Goal: Task Accomplishment & Management: Manage account settings

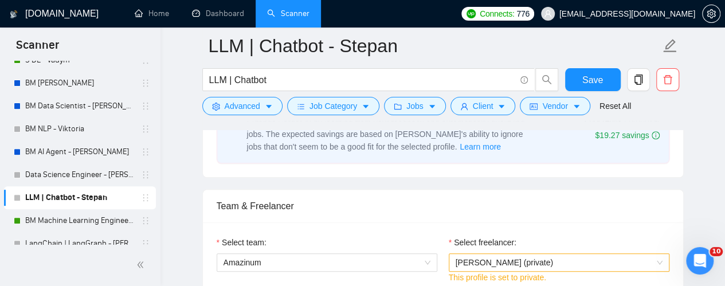
scroll to position [631, 0]
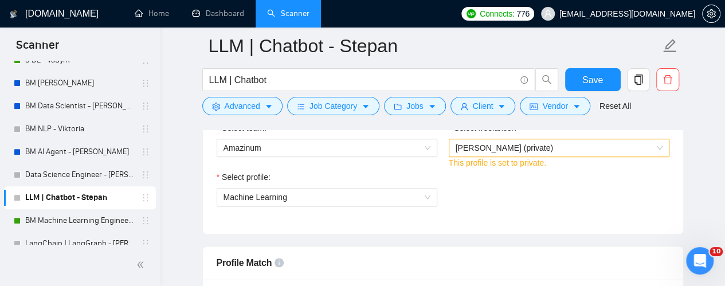
click at [467, 158] on span "This profile is set to private." at bounding box center [497, 162] width 97 height 9
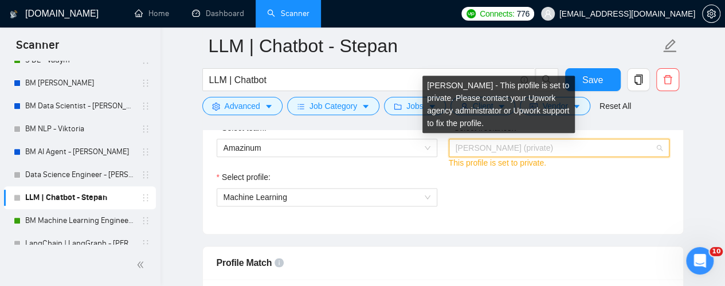
click at [469, 145] on span "[PERSON_NAME] (private)" at bounding box center [504, 147] width 97 height 9
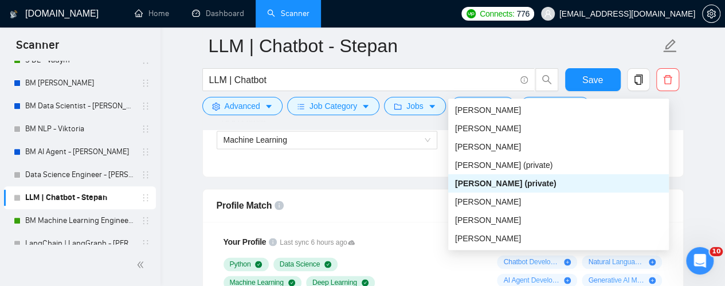
scroll to position [16, 0]
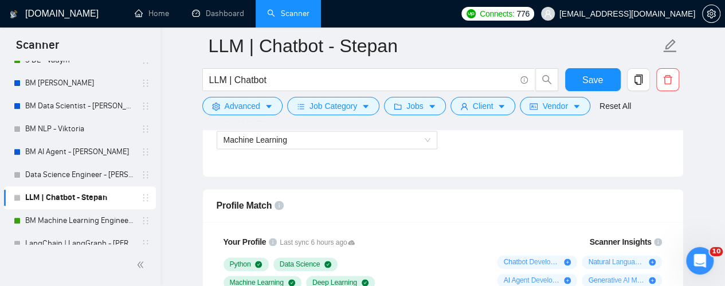
click at [340, 162] on div "Select team: Amazinum Select freelancer: [PERSON_NAME] (private) This profile i…" at bounding box center [443, 113] width 481 height 126
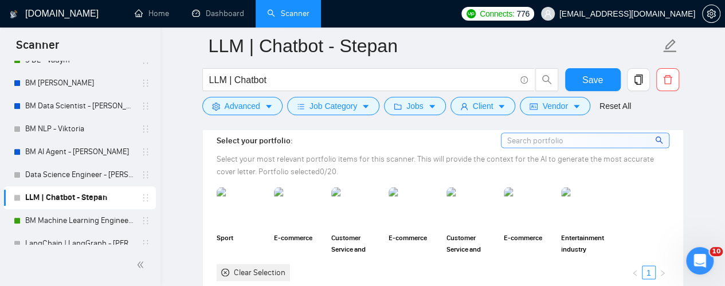
scroll to position [1090, 0]
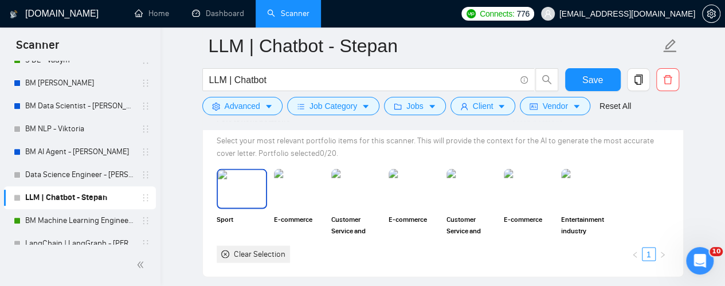
click at [235, 191] on img at bounding box center [242, 189] width 48 height 38
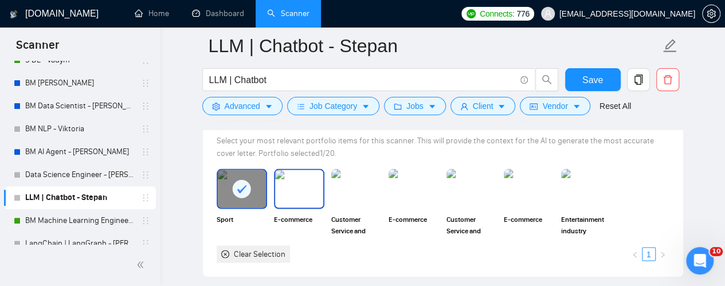
click at [295, 197] on img at bounding box center [299, 189] width 48 height 38
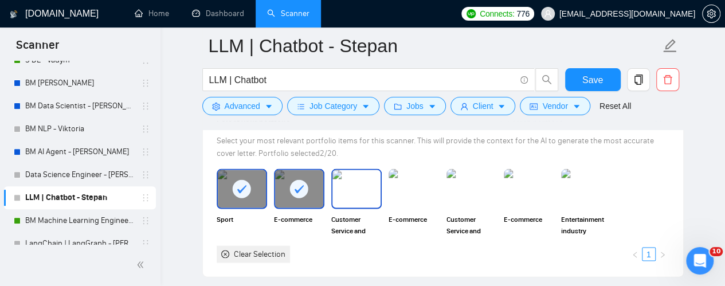
click at [338, 192] on img at bounding box center [357, 189] width 48 height 38
click at [490, 162] on div "Select your portfolio: Select your most relevant portfolio items for this scann…" at bounding box center [443, 189] width 453 height 149
click at [481, 174] on img at bounding box center [472, 189] width 50 height 40
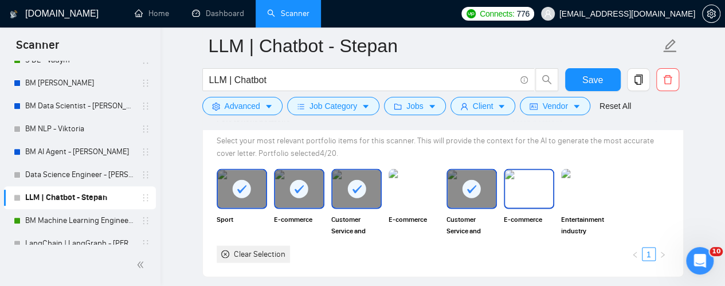
drag, startPoint x: 526, startPoint y: 178, endPoint x: 572, endPoint y: 175, distance: 46.5
click at [526, 179] on img at bounding box center [529, 189] width 48 height 38
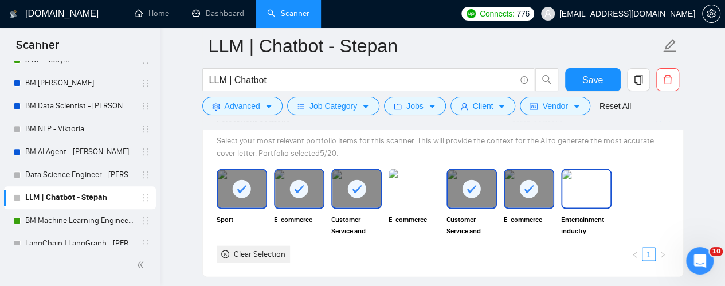
click at [607, 171] on img at bounding box center [587, 189] width 48 height 38
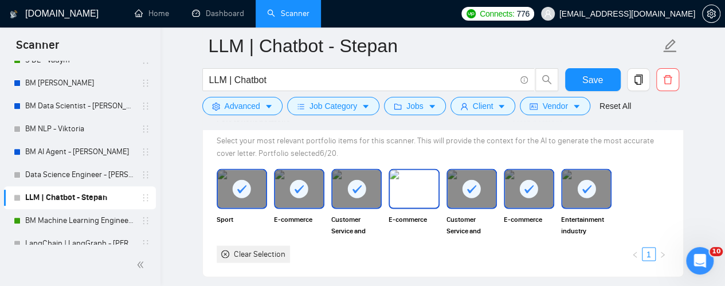
click at [427, 181] on img at bounding box center [414, 189] width 48 height 38
click at [236, 189] on rect at bounding box center [242, 189] width 18 height 18
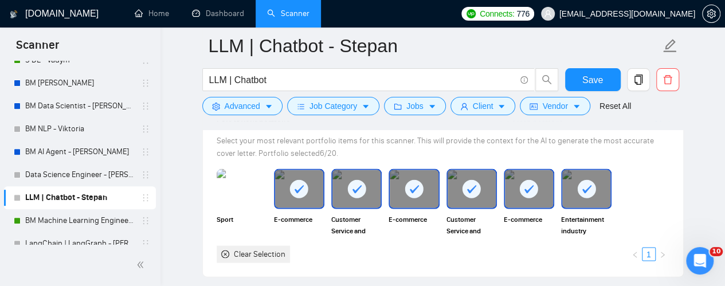
click at [285, 194] on div at bounding box center [299, 189] width 48 height 38
click at [376, 184] on div at bounding box center [357, 189] width 48 height 38
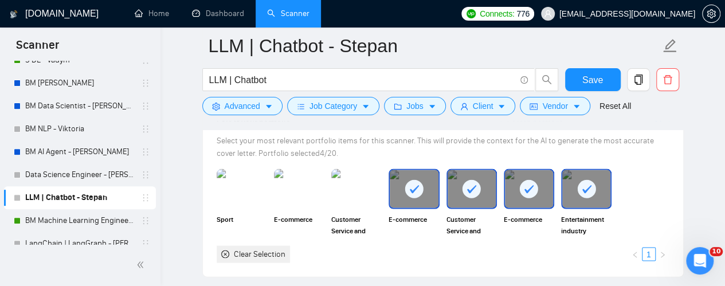
click at [419, 184] on rect at bounding box center [414, 189] width 18 height 18
click at [467, 180] on rect at bounding box center [472, 189] width 18 height 18
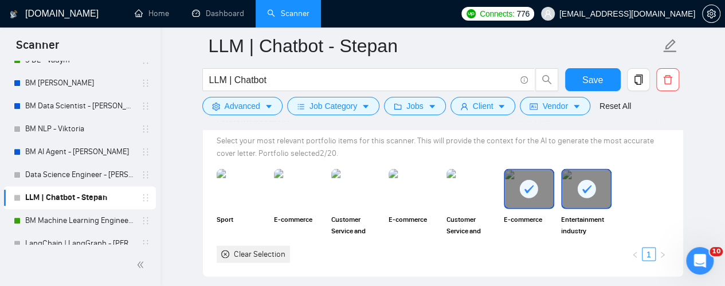
click at [522, 186] on rect at bounding box center [529, 189] width 18 height 18
click at [601, 174] on div at bounding box center [587, 189] width 48 height 38
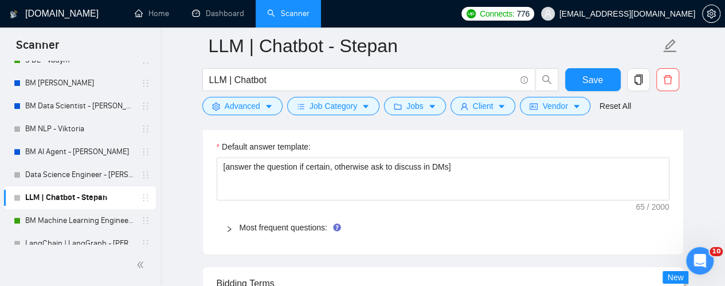
scroll to position [1721, 0]
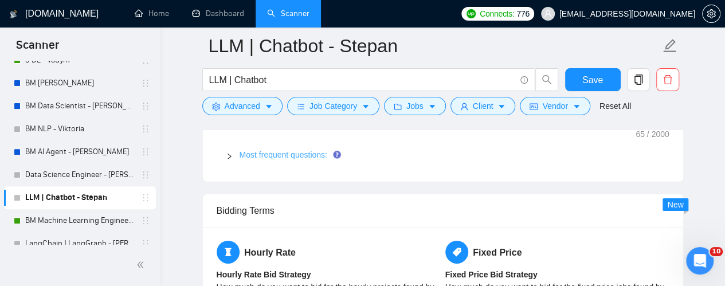
click at [311, 150] on link "Most frequent questions:" at bounding box center [284, 154] width 88 height 9
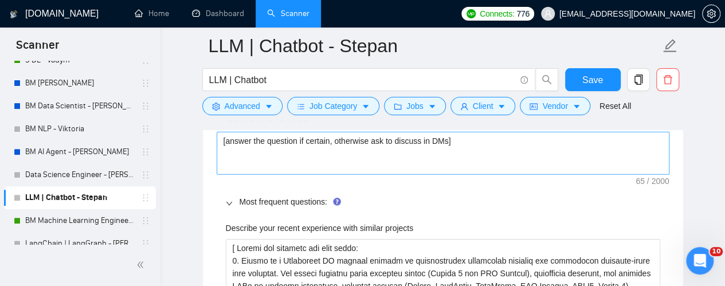
scroll to position [1663, 0]
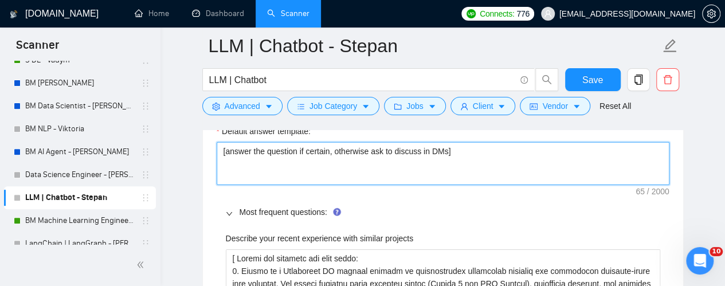
click at [315, 157] on textarea "[answer the question if certain, otherwise ask to discuss in DMs]" at bounding box center [443, 163] width 453 height 43
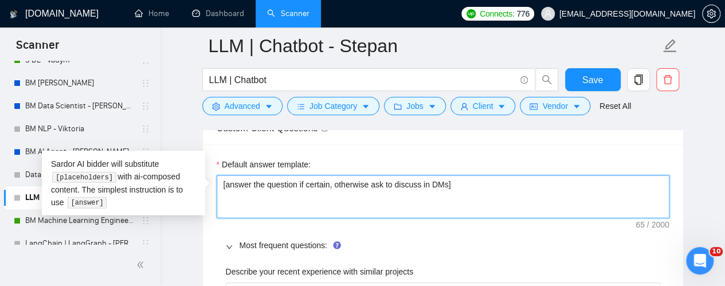
scroll to position [1606, 0]
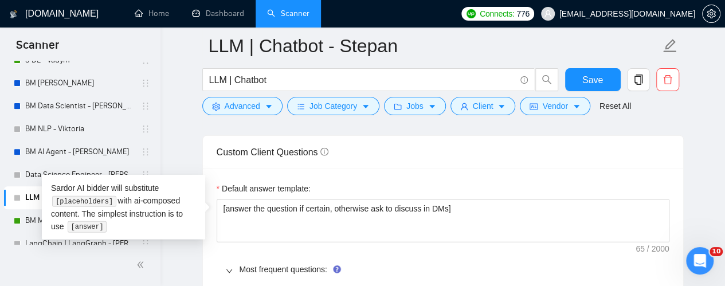
click at [337, 182] on div "Default answer template:" at bounding box center [443, 190] width 453 height 17
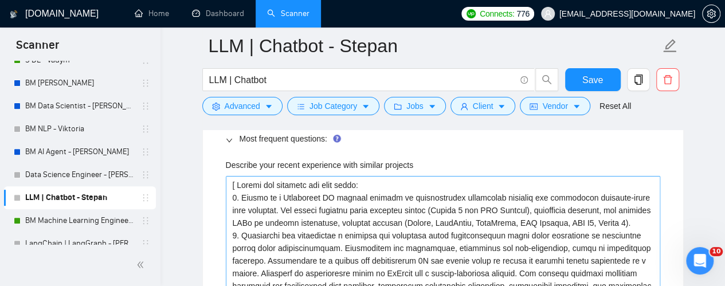
scroll to position [1721, 0]
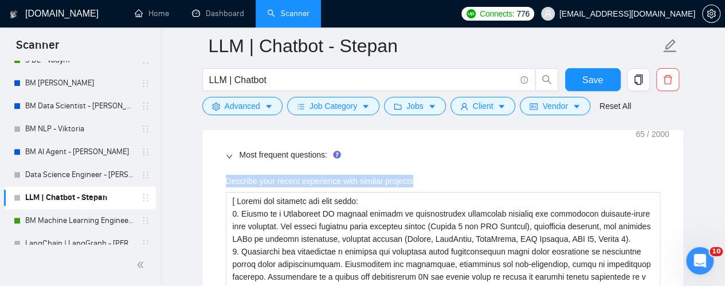
drag, startPoint x: 221, startPoint y: 177, endPoint x: 439, endPoint y: 171, distance: 218.6
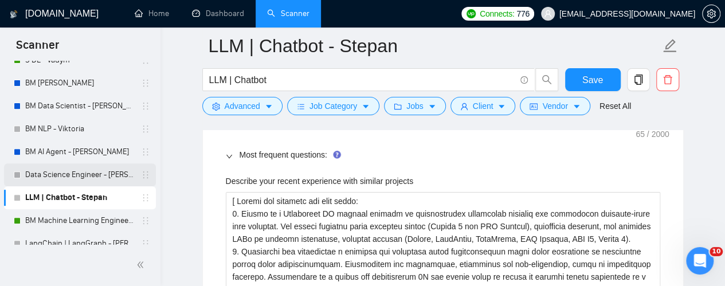
click at [106, 176] on link "Data Science Engineer - [PERSON_NAME]" at bounding box center [79, 174] width 109 height 23
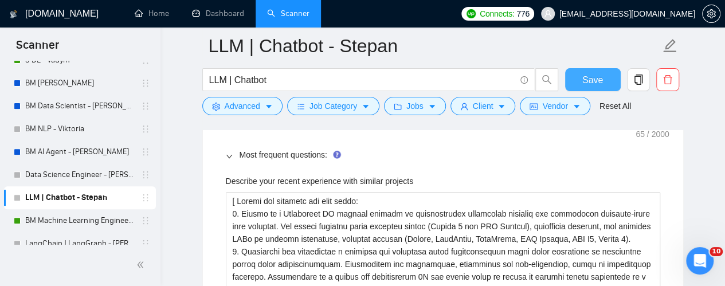
click at [594, 74] on span "Save" at bounding box center [593, 80] width 21 height 14
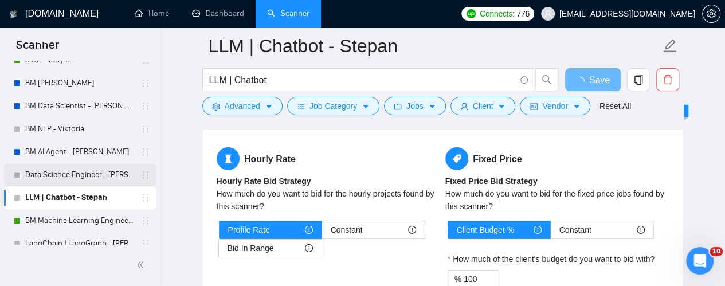
click at [49, 180] on link "Data Science Engineer - [PERSON_NAME]" at bounding box center [79, 174] width 109 height 23
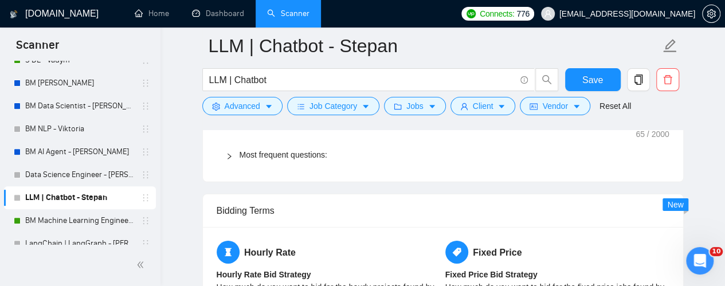
click at [64, 196] on link "LLM | Chatbot - Stepan" at bounding box center [79, 197] width 109 height 23
click at [86, 175] on link "Data Science Engineer - [PERSON_NAME]" at bounding box center [79, 174] width 109 height 23
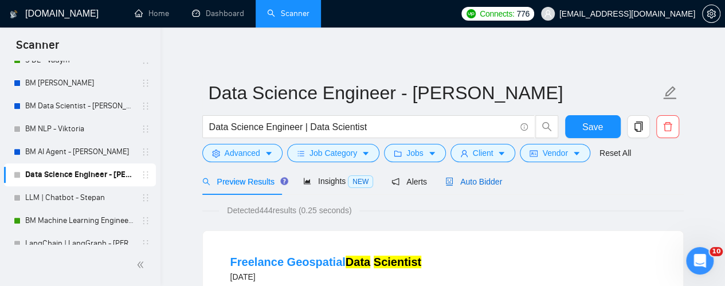
click at [459, 186] on span "Auto Bidder" at bounding box center [474, 181] width 57 height 9
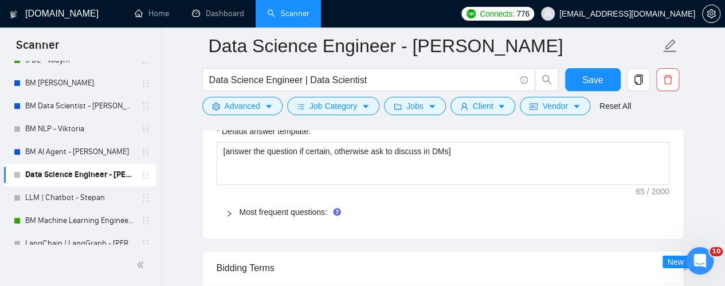
click at [276, 217] on div "Most frequent questions:" at bounding box center [443, 212] width 453 height 26
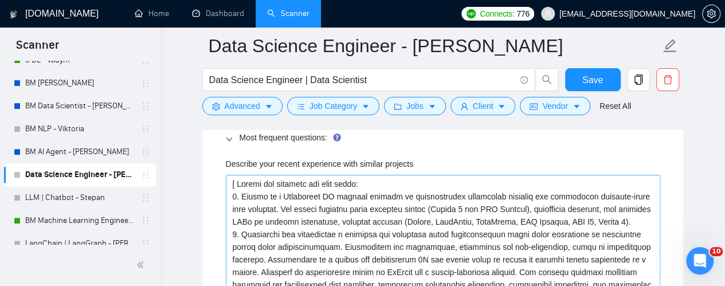
scroll to position [1721, 0]
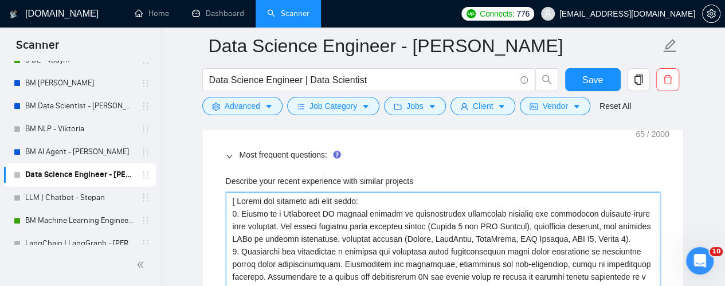
drag, startPoint x: 281, startPoint y: 177, endPoint x: 399, endPoint y: 168, distance: 118.5
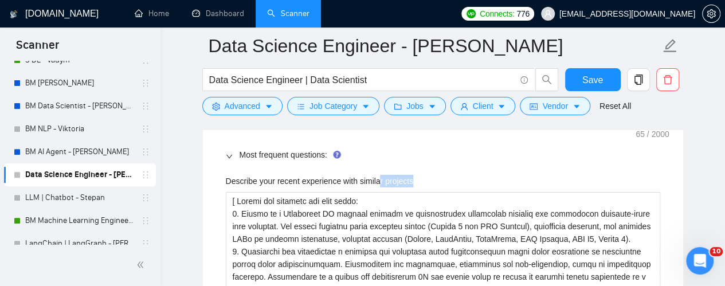
drag, startPoint x: 417, startPoint y: 175, endPoint x: 379, endPoint y: 176, distance: 37.9
click at [378, 178] on div "Describe your recent experience with similar projects" at bounding box center [443, 183] width 435 height 17
click at [370, 177] on label "Describe your recent experience with similar projects" at bounding box center [320, 181] width 188 height 13
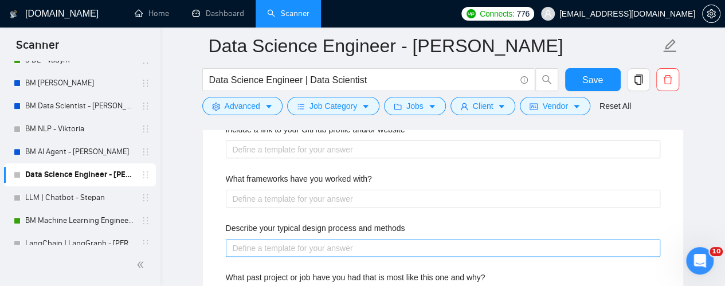
scroll to position [2409, 0]
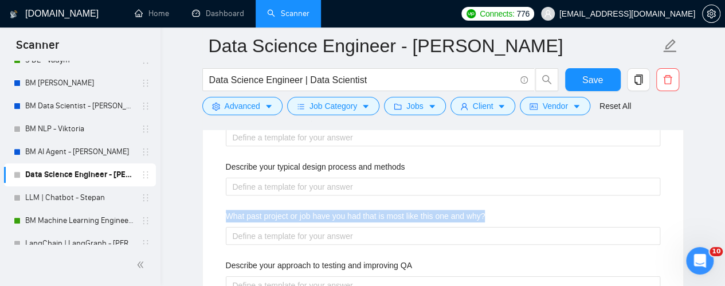
drag, startPoint x: 252, startPoint y: 202, endPoint x: 506, endPoint y: 219, distance: 254.6
click at [506, 219] on div "What past project or job have you had that is most like this one and why?" at bounding box center [443, 218] width 435 height 17
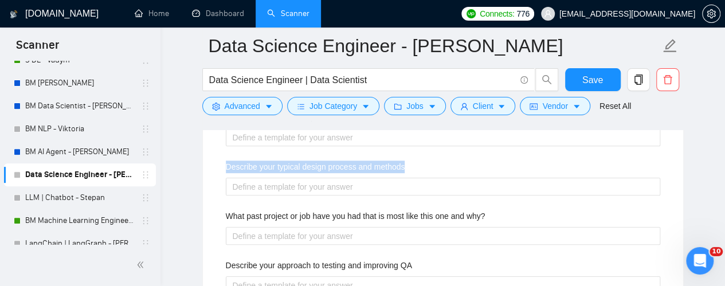
drag, startPoint x: 218, startPoint y: 158, endPoint x: 405, endPoint y: 166, distance: 187.1
click at [427, 161] on div "Describe your typical design process and methods" at bounding box center [443, 169] width 435 height 17
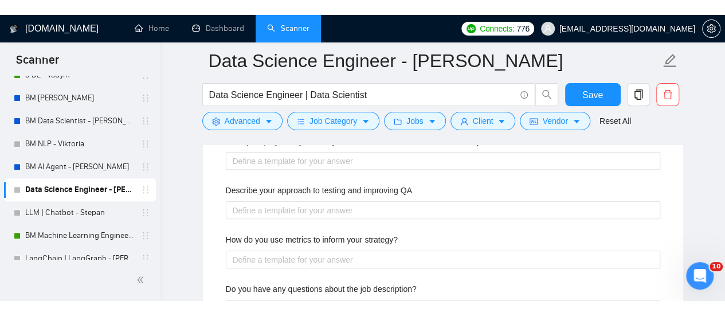
scroll to position [2523, 0]
